Goal: Find specific fact: Find specific fact

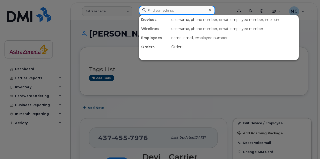
click at [159, 7] on input at bounding box center [177, 10] width 76 height 9
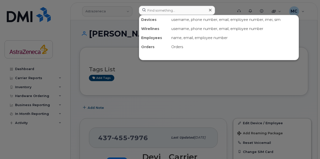
click at [123, 12] on div at bounding box center [160, 79] width 320 height 159
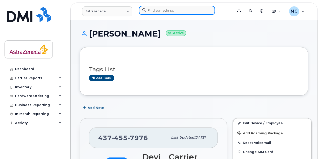
click at [156, 9] on input at bounding box center [177, 10] width 76 height 9
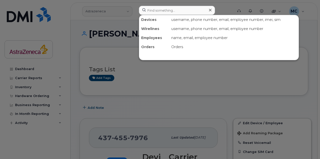
click at [150, 46] on div "Orders" at bounding box center [154, 46] width 30 height 9
click at [117, 8] on div at bounding box center [160, 79] width 320 height 159
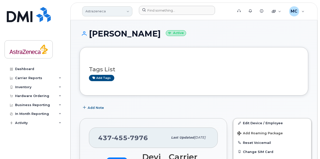
click at [116, 10] on link "Astrazeneca" at bounding box center [107, 11] width 50 height 10
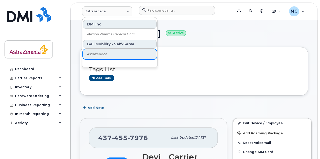
click at [112, 42] on div "Bell Mobility - Self-Serve" at bounding box center [120, 44] width 74 height 9
click at [133, 42] on div "Bell Mobility - Self-Serve" at bounding box center [120, 44] width 74 height 9
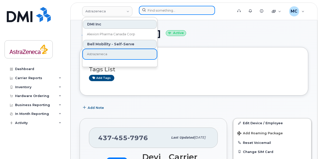
click at [171, 10] on input at bounding box center [177, 10] width 76 height 9
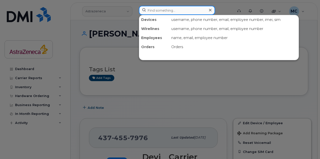
paste input "XDHP4X794T"
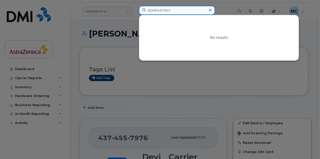
type input "XDHP4X794T"
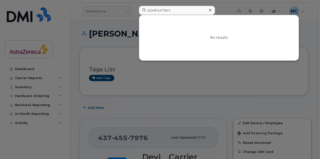
click at [109, 10] on div at bounding box center [160, 79] width 320 height 159
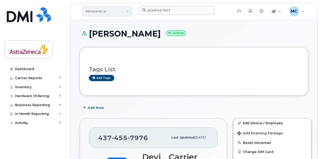
click at [114, 10] on link "Astrazeneca" at bounding box center [107, 11] width 50 height 10
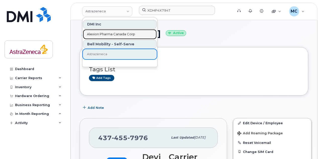
click at [109, 35] on span "Alexion Pharma Canada Corp" at bounding box center [111, 34] width 48 height 5
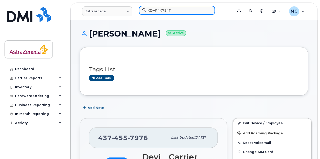
click at [176, 11] on input "XDHP4X794T" at bounding box center [177, 10] width 76 height 9
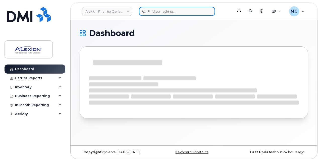
click at [177, 11] on input at bounding box center [177, 11] width 76 height 9
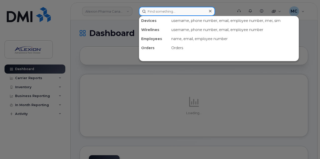
paste input "XDHP4X794T"
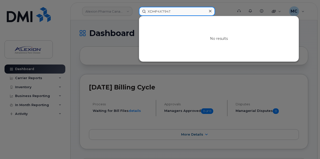
click at [177, 11] on input "XDHP4X794T" at bounding box center [177, 11] width 76 height 9
type input "XDHP4X794T"
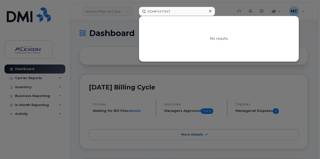
click at [224, 10] on div at bounding box center [160, 79] width 320 height 159
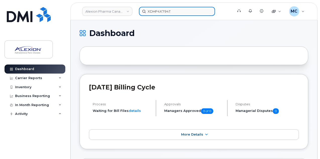
click at [175, 12] on input "XDHP4X794T" at bounding box center [177, 11] width 76 height 9
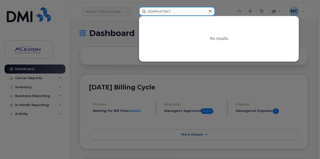
drag, startPoint x: 175, startPoint y: 12, endPoint x: 36, endPoint y: 4, distance: 138.9
click at [135, 7] on div "XDHP4X794T No results" at bounding box center [184, 11] width 99 height 9
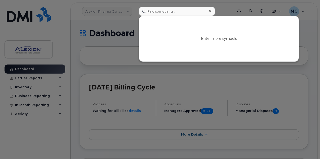
click at [211, 11] on icon at bounding box center [210, 11] width 3 height 4
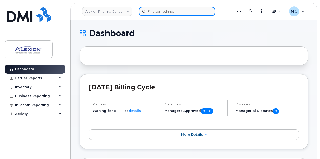
click at [173, 11] on input at bounding box center [177, 11] width 76 height 9
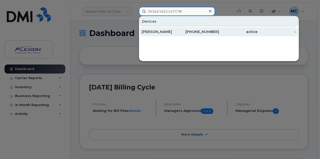
type input "353621621147178"
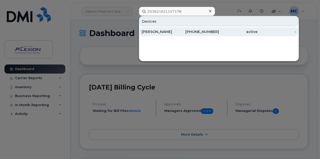
click at [170, 31] on div "Kazi Tahzeeb" at bounding box center [161, 31] width 39 height 5
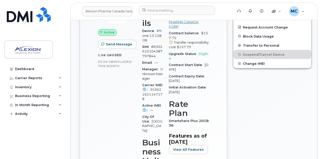
scroll to position [201, 0]
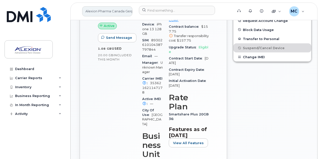
click at [125, 11] on link "Alexion Pharma Canada Corp" at bounding box center [107, 11] width 50 height 10
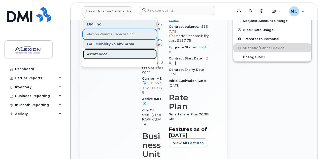
click at [97, 54] on span "Astrazeneca" at bounding box center [97, 53] width 20 height 5
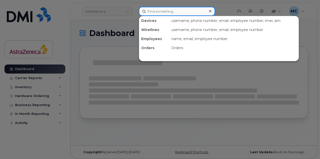
click at [153, 10] on input at bounding box center [177, 11] width 76 height 9
paste input "Rushin Jhala"
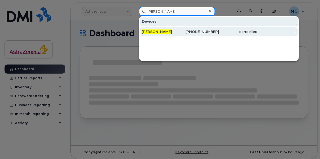
type input "Rushin Jhala"
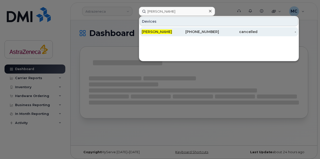
click at [179, 31] on div "Rushin Jhala" at bounding box center [161, 31] width 39 height 5
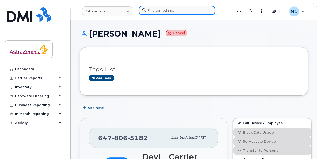
click at [170, 8] on input at bounding box center [177, 10] width 76 height 9
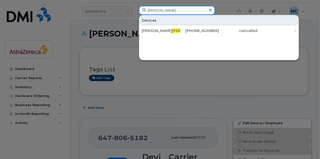
drag, startPoint x: 170, startPoint y: 9, endPoint x: 83, endPoint y: 13, distance: 86.2
click at [135, 13] on div "Jhala Devices Rushin Jhala 647-806-5182 cancelled -" at bounding box center [184, 11] width 99 height 11
drag, startPoint x: 171, startPoint y: 10, endPoint x: 99, endPoint y: 8, distance: 72.4
click at [135, 8] on div "Rushin Devices Rushin Jhala 647-806-5182 cancelled -" at bounding box center [184, 11] width 99 height 11
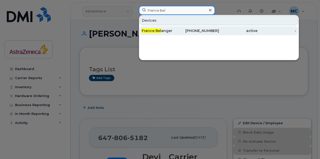
type input "France Bel"
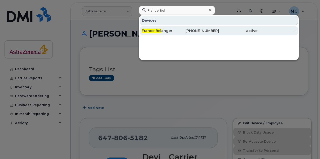
click at [182, 29] on div "438-439-7248" at bounding box center [199, 30] width 39 height 5
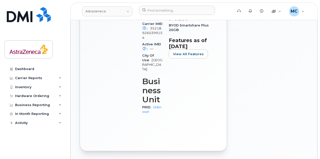
scroll to position [301, 0]
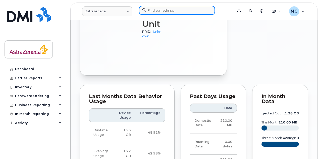
click at [161, 9] on input at bounding box center [177, 10] width 76 height 9
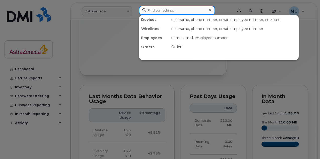
paste input "klnh832"
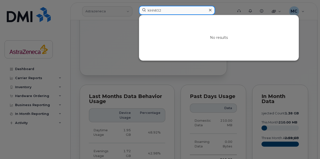
drag, startPoint x: 164, startPoint y: 10, endPoint x: 116, endPoint y: 9, distance: 48.7
click at [135, 10] on div "klnh832 No results" at bounding box center [184, 11] width 99 height 11
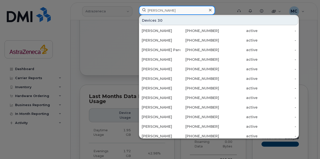
type input "[PERSON_NAME]"
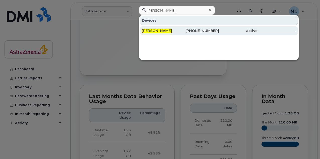
click at [170, 31] on div "Rina Martini" at bounding box center [161, 30] width 39 height 5
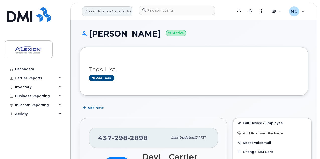
click at [116, 9] on link "Alexion Pharma Canada Corp" at bounding box center [107, 11] width 50 height 10
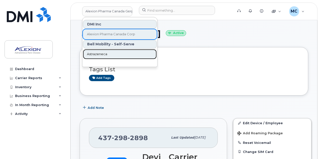
click at [100, 54] on span "Astrazeneca" at bounding box center [97, 53] width 20 height 5
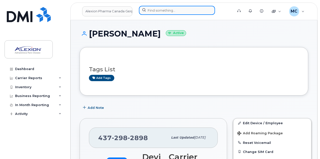
click at [176, 12] on input at bounding box center [177, 10] width 76 height 9
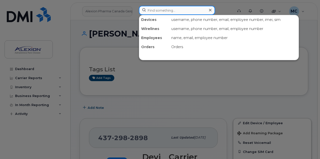
paste input "[EMAIL_ADDRESS][PERSON_NAME][PERSON_NAME][DOMAIN_NAME]"
type input "[EMAIL_ADDRESS][PERSON_NAME][PERSON_NAME][DOMAIN_NAME]"
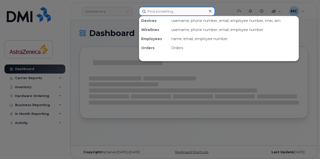
click at [177, 11] on input at bounding box center [177, 11] width 76 height 9
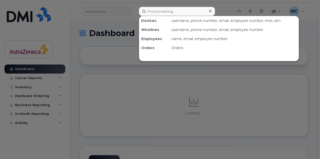
click at [126, 10] on div at bounding box center [160, 79] width 320 height 159
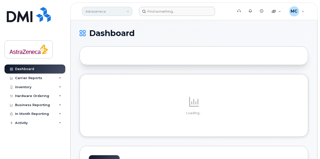
click at [113, 9] on link "Astrazeneca" at bounding box center [107, 11] width 50 height 9
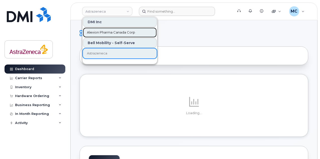
click at [109, 32] on span "Alexion Pharma Canada Corp" at bounding box center [111, 32] width 48 height 5
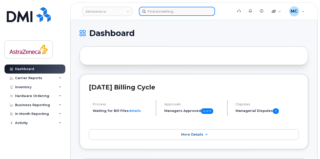
click at [176, 12] on input at bounding box center [177, 11] width 76 height 9
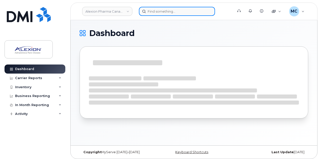
click at [176, 12] on input at bounding box center [177, 11] width 76 height 9
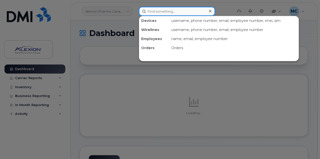
paste input "[EMAIL_ADDRESS][PERSON_NAME][PERSON_NAME][DOMAIN_NAME]"
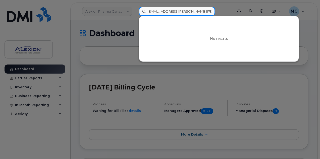
drag, startPoint x: 168, startPoint y: 10, endPoint x: 198, endPoint y: 12, distance: 30.2
click at [198, 12] on input "carolina.ortiz@alexion.com" at bounding box center [177, 11] width 76 height 9
click at [162, 12] on input "carolina.ortiz" at bounding box center [177, 11] width 76 height 9
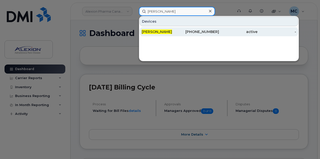
type input "carolina ortiz"
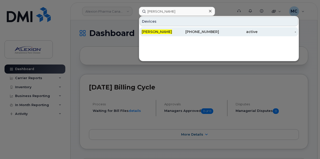
click at [169, 31] on div "[PERSON_NAME]" at bounding box center [161, 31] width 39 height 5
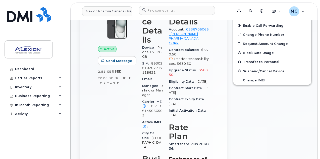
scroll to position [151, 0]
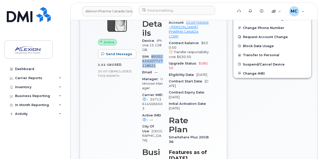
drag, startPoint x: 153, startPoint y: 56, endPoint x: 158, endPoint y: 65, distance: 10.3
click at [158, 65] on div "SIM [TECHNICAL_ID]" at bounding box center [152, 61] width 21 height 16
copy span "89302610207717118621"
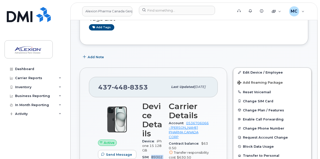
scroll to position [0, 0]
